Goal: Information Seeking & Learning: Learn about a topic

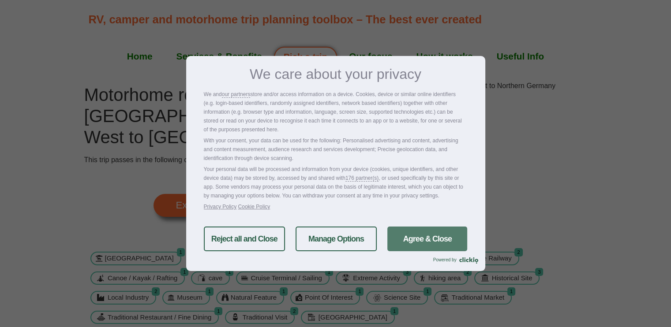
click at [453, 235] on link "Agree & Close" at bounding box center [428, 239] width 80 height 25
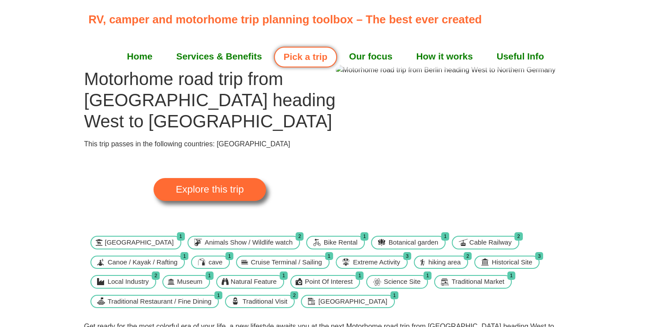
scroll to position [16, 0]
click at [248, 189] on link "Explore this trip" at bounding box center [210, 189] width 112 height 23
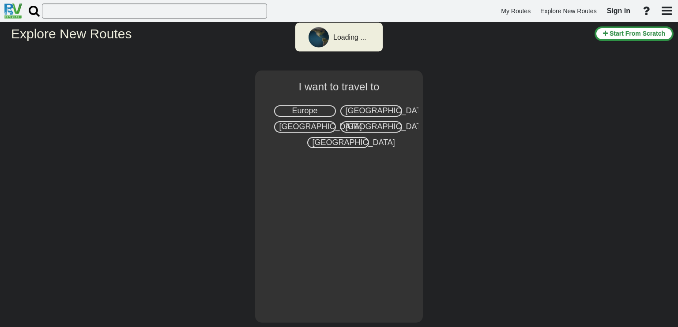
select select "number:1"
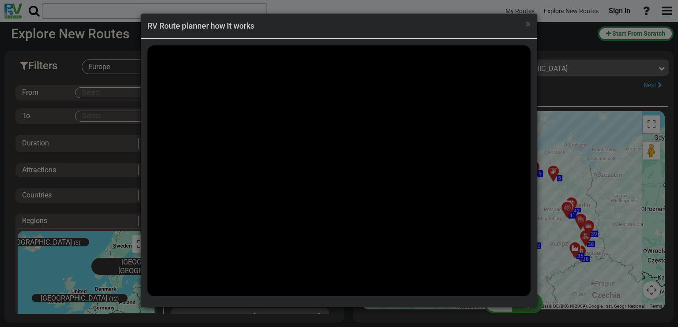
scroll to position [4461, 0]
click at [529, 25] on span "×" at bounding box center [528, 24] width 5 height 11
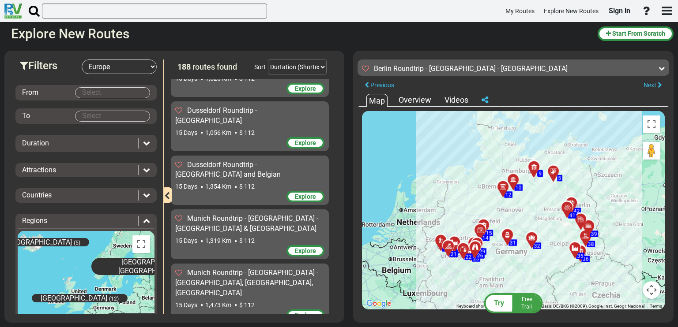
click at [413, 98] on div "Overview" at bounding box center [414, 99] width 37 height 11
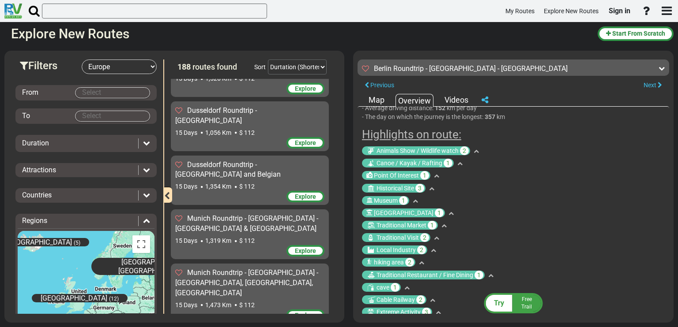
scroll to position [139, 0]
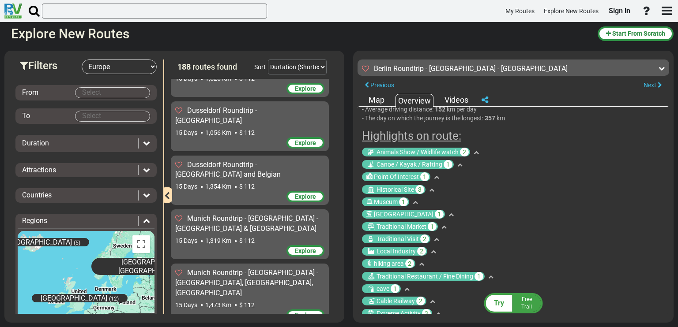
click at [448, 212] on icon at bounding box center [450, 214] width 5 height 5
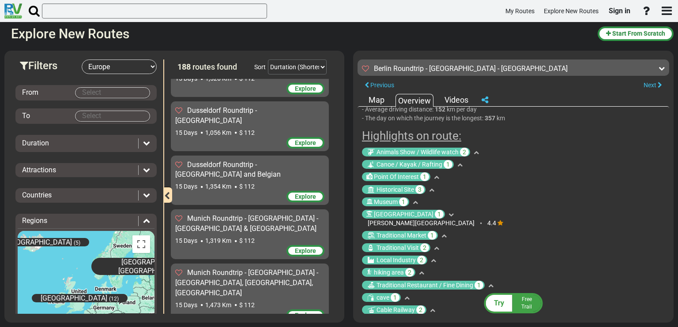
click at [448, 212] on icon at bounding box center [450, 214] width 5 height 5
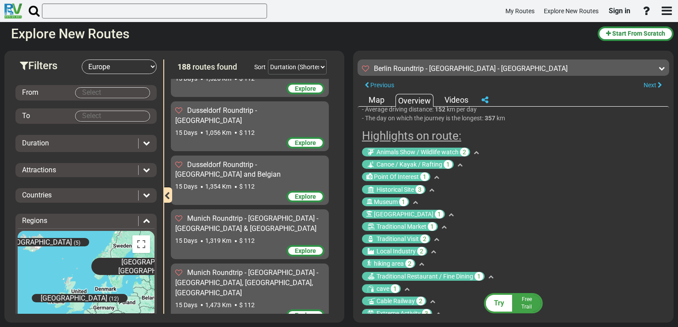
click at [431, 222] on span "1" at bounding box center [432, 226] width 9 height 9
click at [450, 222] on div "Traditional Market 1" at bounding box center [513, 226] width 303 height 9
click at [443, 225] on icon at bounding box center [443, 227] width 5 height 5
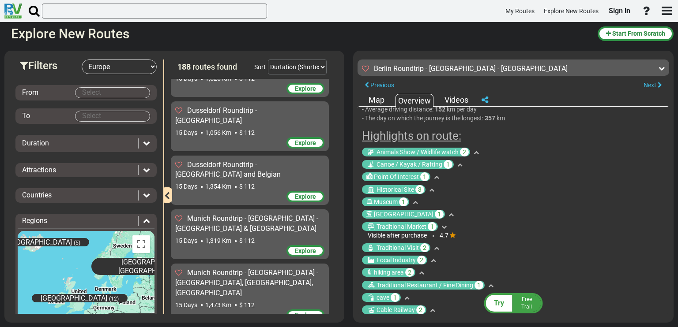
click at [443, 225] on icon at bounding box center [443, 227] width 5 height 5
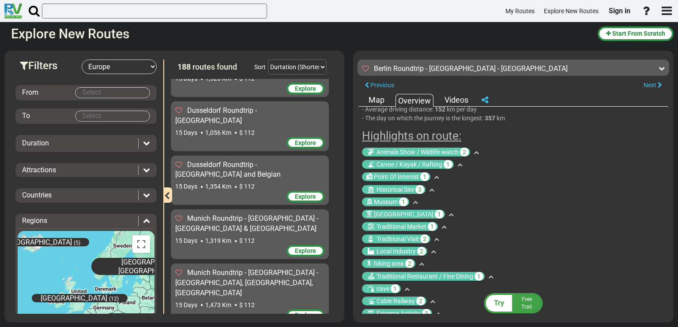
click at [415, 200] on icon at bounding box center [415, 202] width 5 height 5
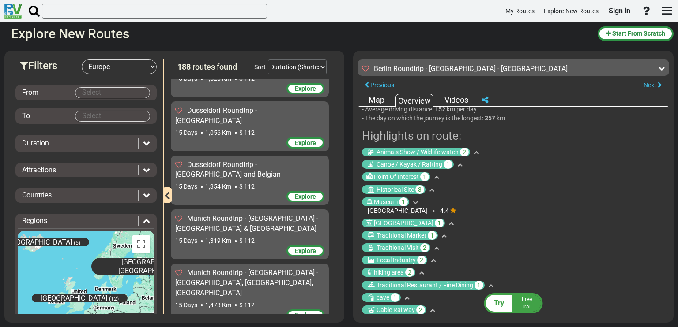
click at [415, 200] on icon at bounding box center [415, 202] width 5 height 5
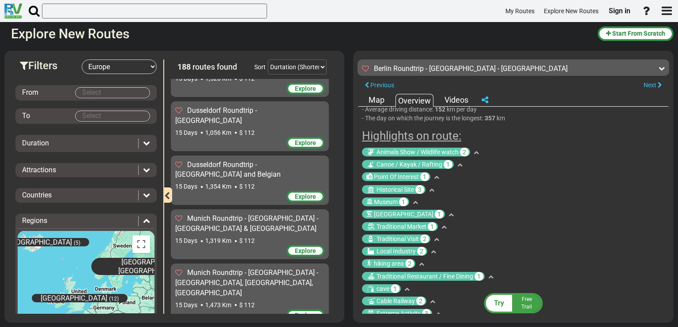
click at [379, 97] on div "Map" at bounding box center [376, 99] width 20 height 11
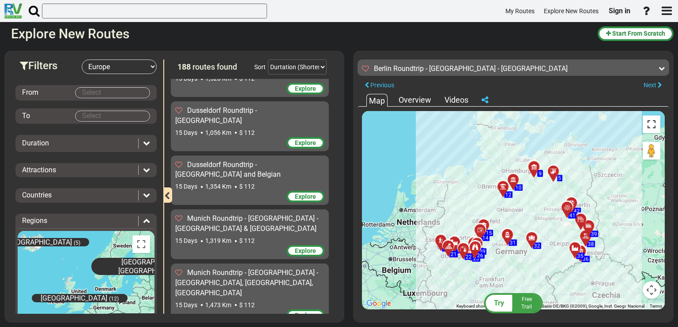
click at [650, 124] on button "Toggle fullscreen view" at bounding box center [652, 125] width 18 height 18
click at [423, 97] on div "Overview" at bounding box center [414, 99] width 37 height 11
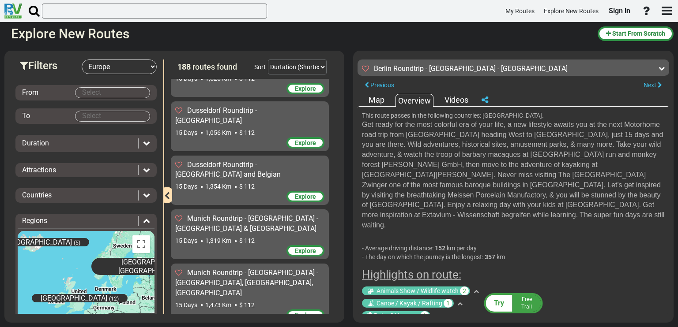
click at [478, 289] on icon at bounding box center [476, 291] width 5 height 5
drag, startPoint x: 669, startPoint y: 143, endPoint x: 665, endPoint y: 164, distance: 21.0
click at [669, 144] on div "This route passes in the following countries: Germany. - Average driving distan…" at bounding box center [514, 210] width 312 height 207
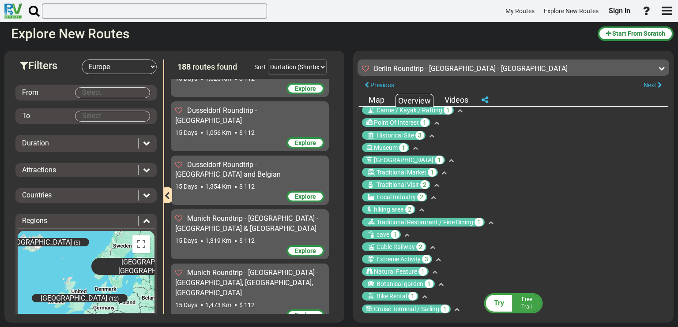
scroll to position [207, 0]
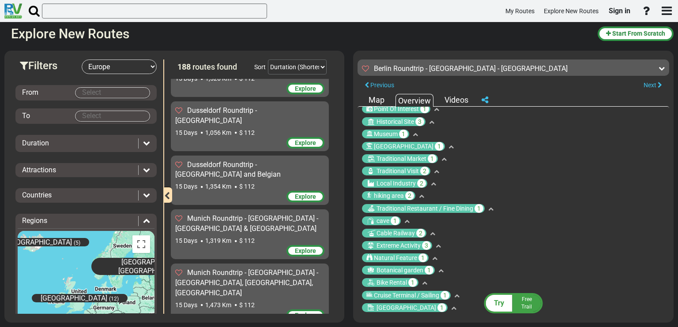
click at [405, 219] on icon at bounding box center [406, 221] width 5 height 5
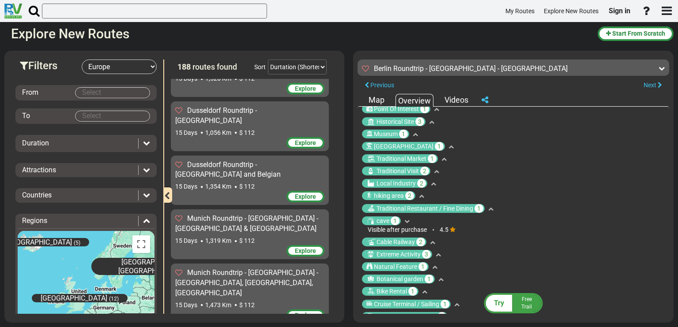
click at [405, 219] on icon at bounding box center [406, 221] width 5 height 5
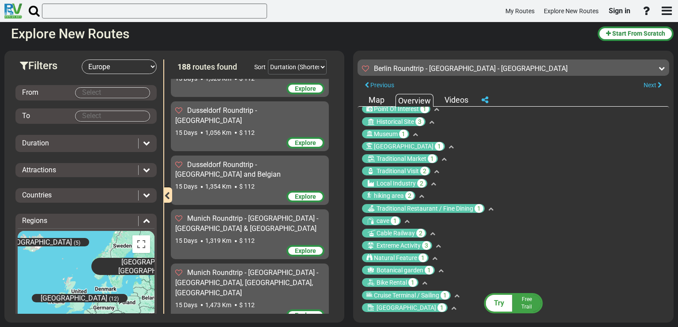
click at [436, 244] on icon at bounding box center [438, 246] width 5 height 5
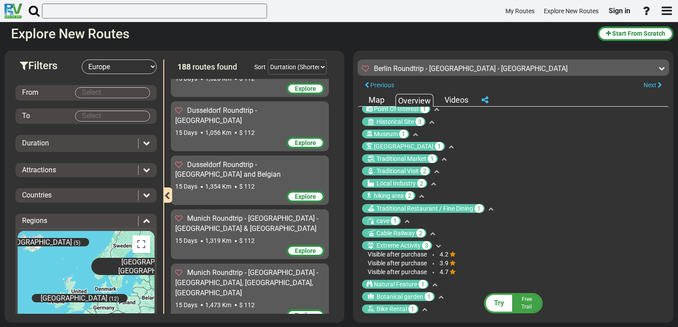
click at [436, 244] on icon at bounding box center [438, 246] width 5 height 5
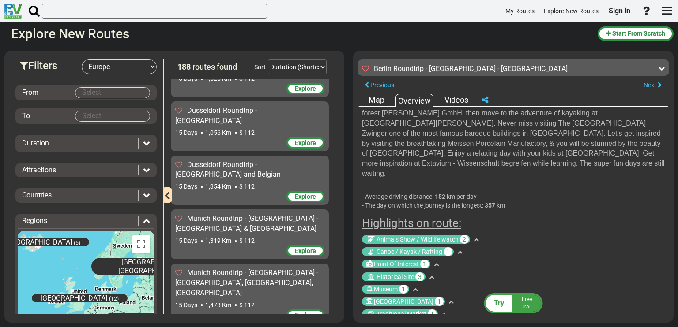
scroll to position [0, 0]
